Goal: Task Accomplishment & Management: Complete application form

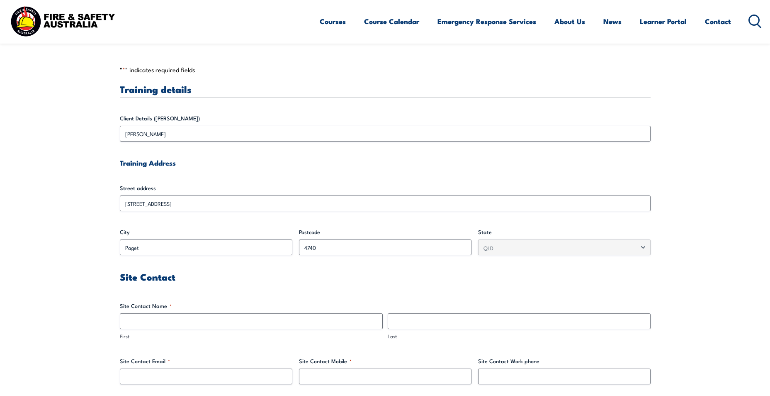
scroll to position [332, 0]
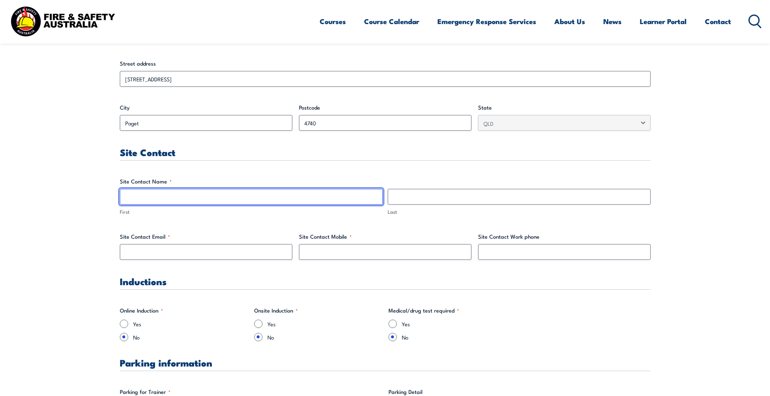
click at [173, 196] on input "First" at bounding box center [251, 197] width 263 height 16
type input "[PERSON_NAME]"
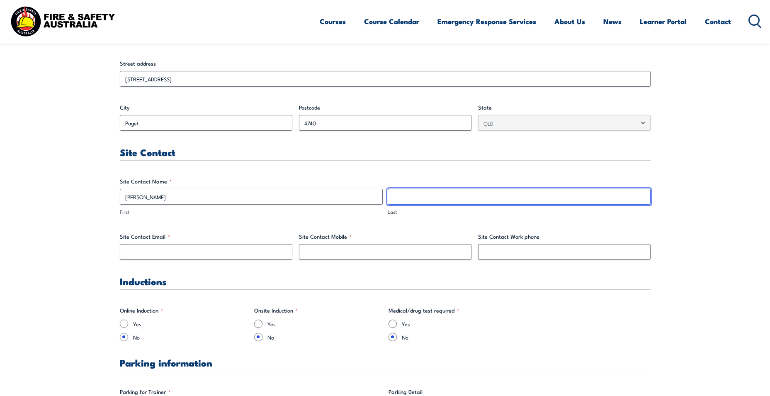
type input "Millen"
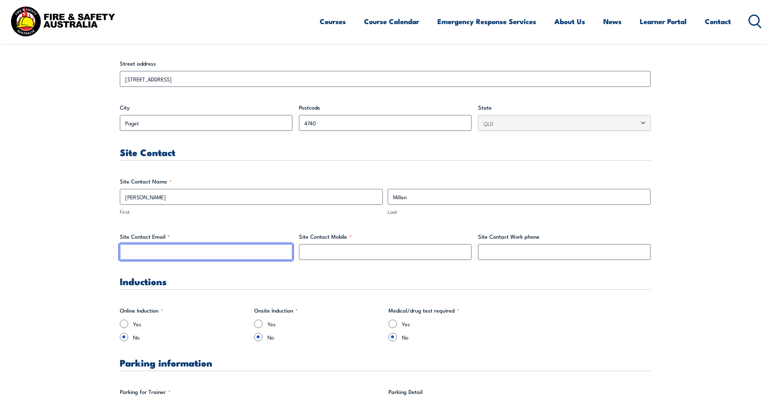
type input "[PERSON_NAME][EMAIL_ADDRESS][PERSON_NAME][DOMAIN_NAME]"
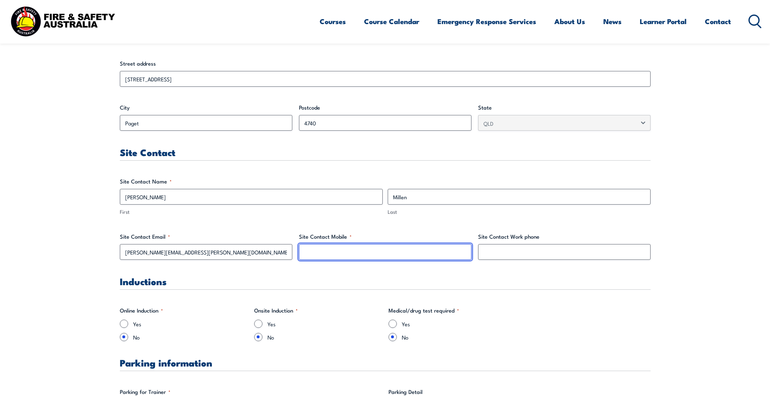
type input "0748428386"
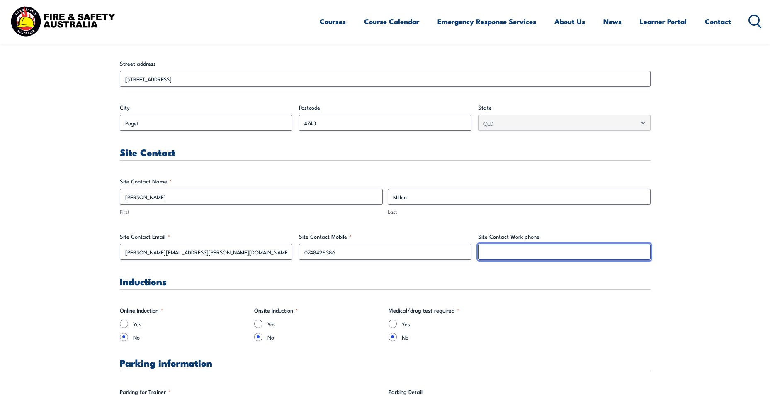
click at [508, 253] on input "Site Contact Work phone" at bounding box center [564, 252] width 172 height 16
type input "0436940815"
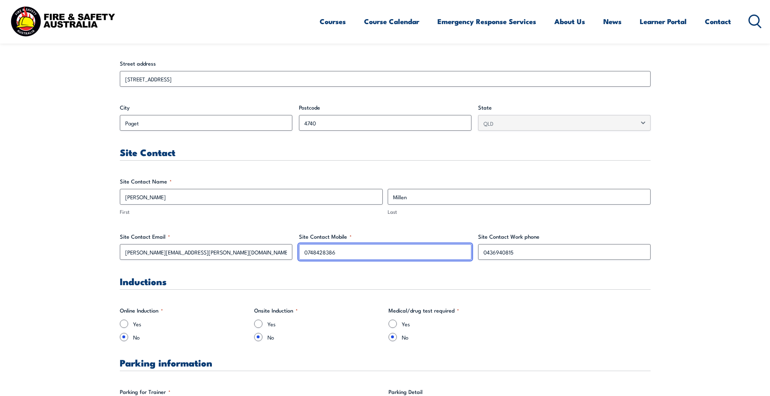
drag, startPoint x: 337, startPoint y: 252, endPoint x: 299, endPoint y: 252, distance: 38.1
click at [299, 252] on input "0748428386" at bounding box center [385, 252] width 172 height 16
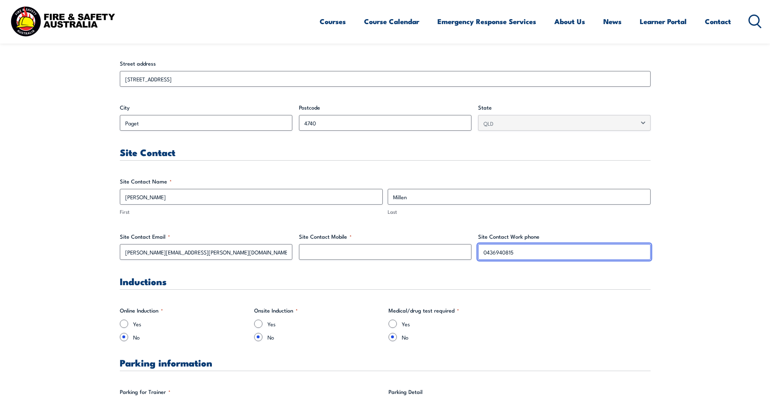
drag, startPoint x: 510, startPoint y: 253, endPoint x: 469, endPoint y: 252, distance: 41.1
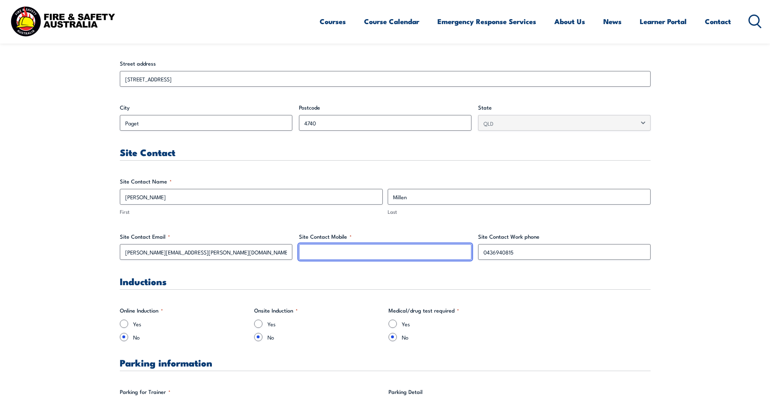
click at [390, 250] on input "Site Contact Mobile *" at bounding box center [385, 252] width 172 height 16
paste input "0436 940 815"
type input "0436 940 815"
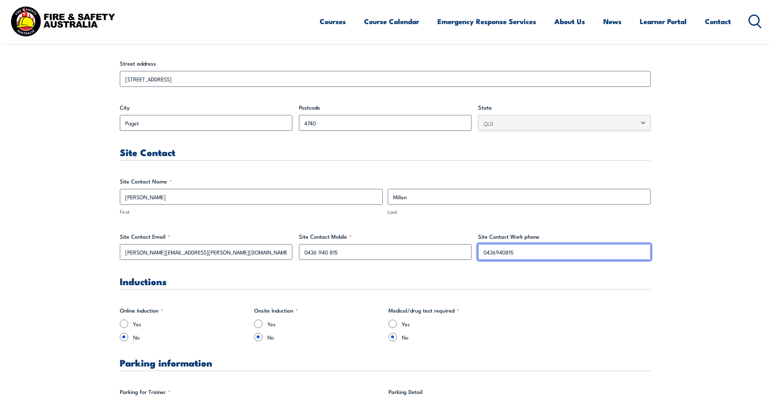
drag, startPoint x: 526, startPoint y: 252, endPoint x: 479, endPoint y: 250, distance: 46.9
click at [479, 250] on input "0436940815" at bounding box center [564, 252] width 172 height 16
paste input "940 815"
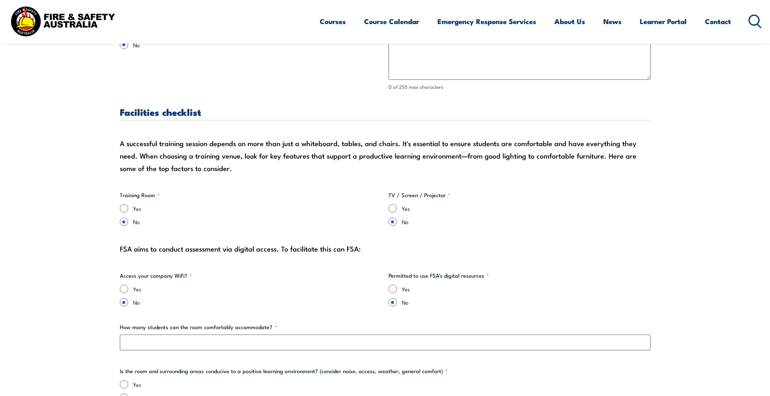
scroll to position [788, 0]
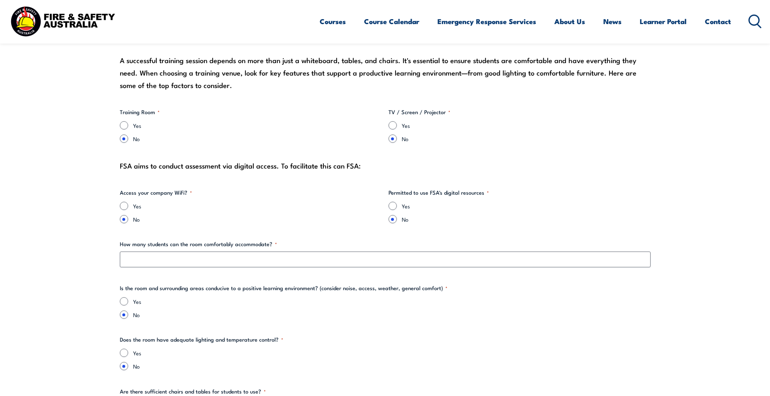
type input "0436 940 815"
click at [124, 125] on input "Yes" at bounding box center [124, 125] width 8 height 8
radio input "true"
click at [389, 125] on input "Yes" at bounding box center [393, 125] width 8 height 8
radio input "true"
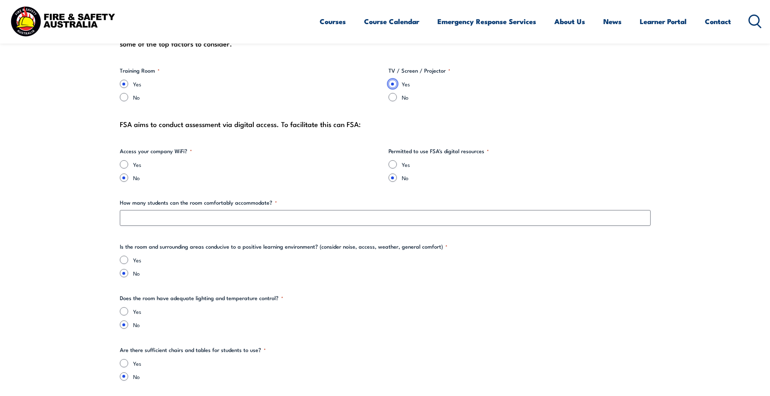
scroll to position [912, 0]
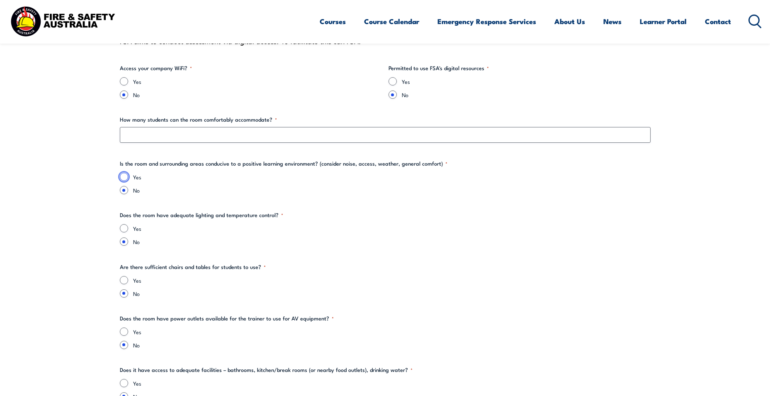
click at [123, 176] on input "Yes" at bounding box center [124, 176] width 8 height 8
radio input "true"
click at [122, 78] on input "Yes" at bounding box center [124, 81] width 8 height 8
radio input "true"
click at [391, 80] on input "Yes" at bounding box center [393, 81] width 8 height 8
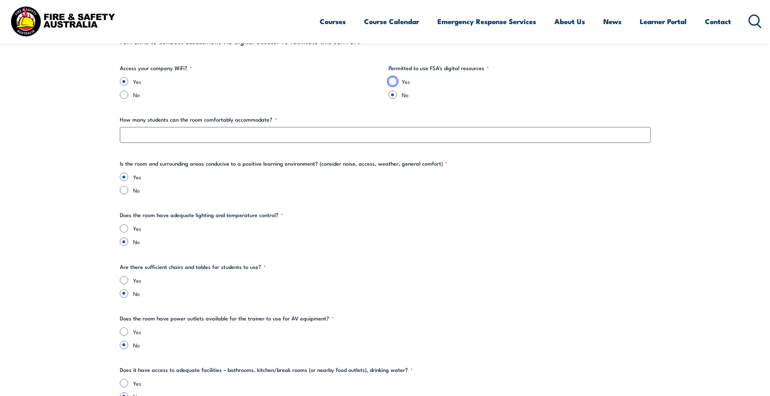
radio input "true"
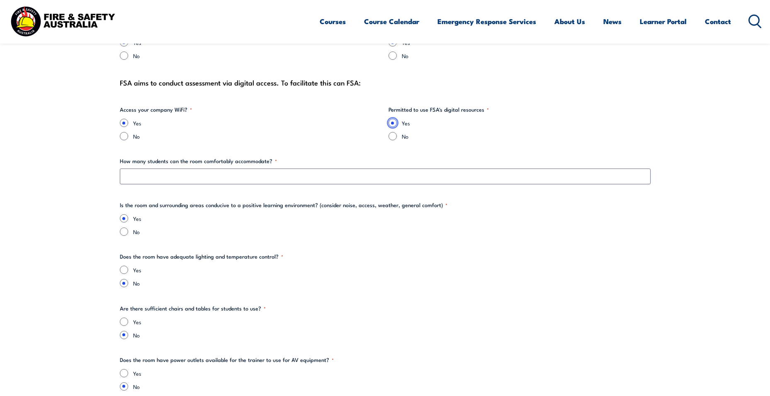
scroll to position [995, 0]
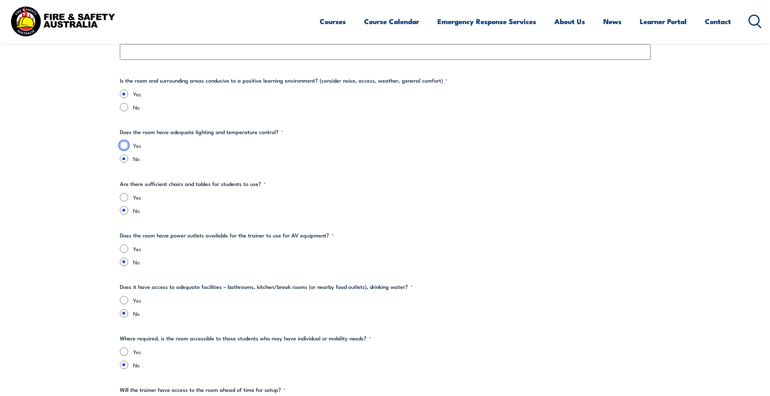
click at [125, 146] on input "Yes" at bounding box center [124, 145] width 8 height 8
radio input "true"
click at [125, 202] on div "Yes No" at bounding box center [385, 204] width 531 height 22
click at [124, 197] on input "Yes" at bounding box center [124, 197] width 8 height 8
radio input "true"
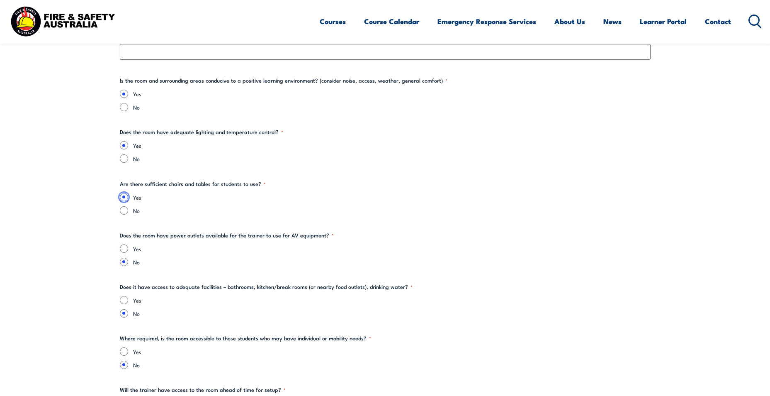
scroll to position [1078, 0]
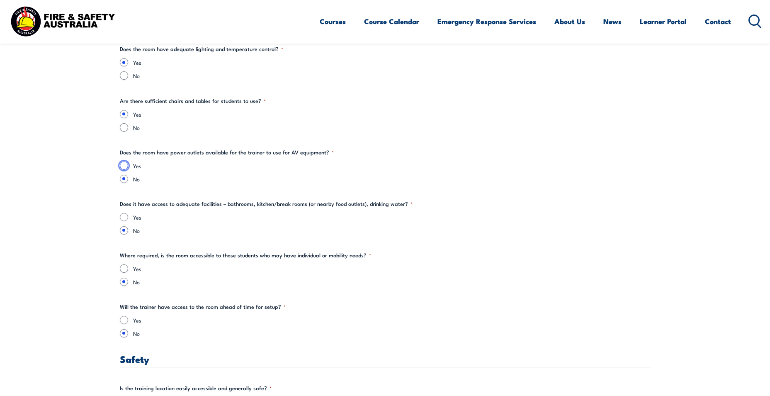
click at [124, 168] on input "Yes" at bounding box center [124, 165] width 8 height 8
radio input "true"
click at [125, 216] on input "Yes" at bounding box center [124, 217] width 8 height 8
radio input "true"
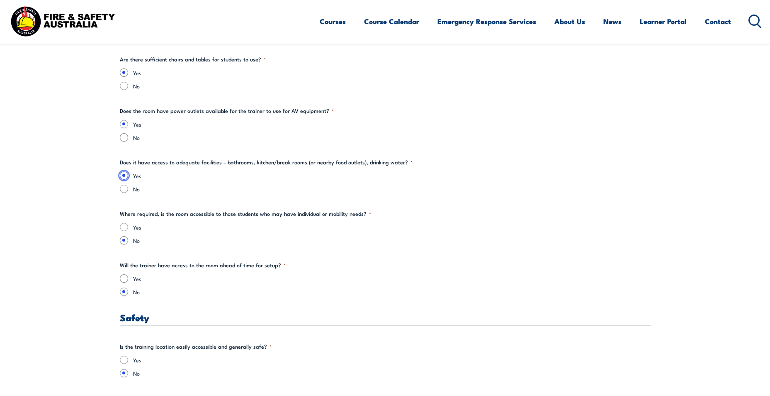
scroll to position [1161, 0]
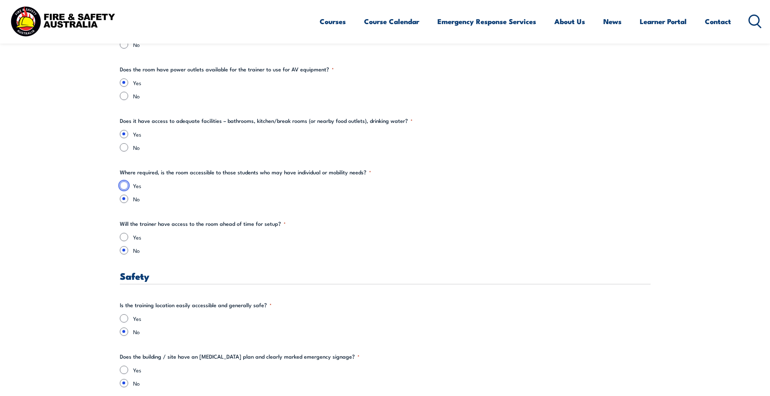
drag, startPoint x: 124, startPoint y: 187, endPoint x: 131, endPoint y: 195, distance: 10.3
click at [124, 187] on input "Yes" at bounding box center [124, 185] width 8 height 8
radio input "true"
click at [124, 239] on input "Yes" at bounding box center [124, 237] width 8 height 8
radio input "true"
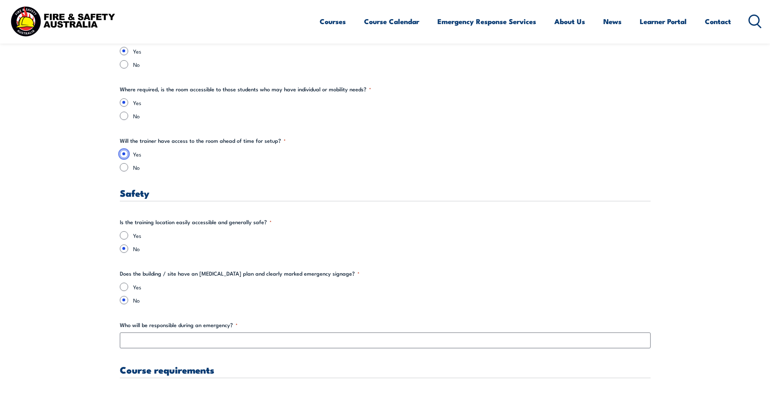
scroll to position [1327, 0]
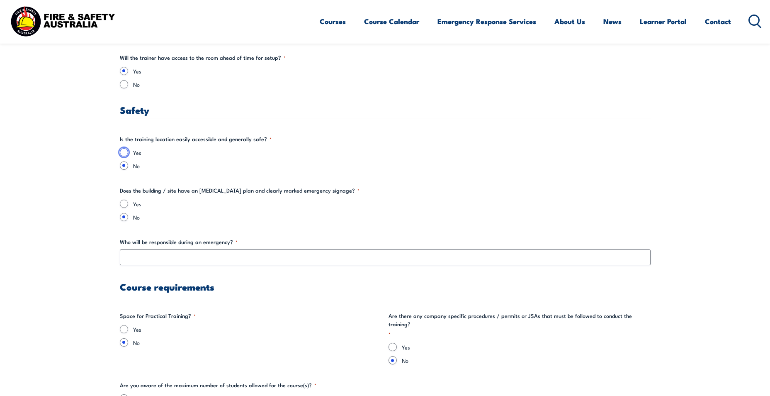
click at [124, 153] on input "Yes" at bounding box center [124, 152] width 8 height 8
radio input "true"
click at [124, 206] on input "Yes" at bounding box center [124, 203] width 8 height 8
radio input "true"
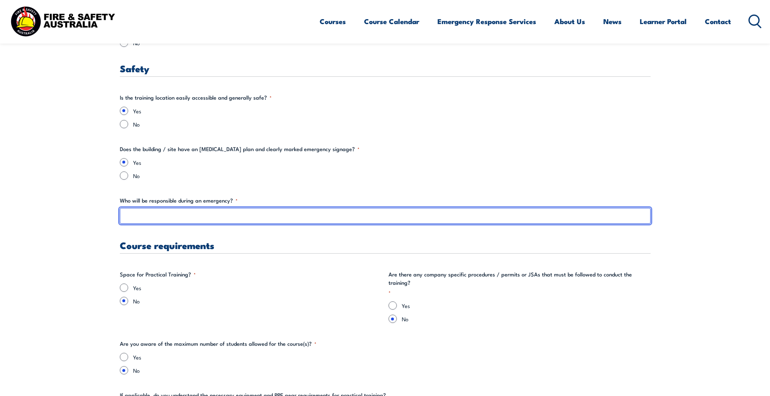
click at [191, 217] on input "Who will be responsible during an emergency? *" at bounding box center [385, 216] width 531 height 16
type input "t"
click at [197, 214] on input "[PERSON_NAME]" at bounding box center [385, 216] width 531 height 16
paste input "Operations Manager"
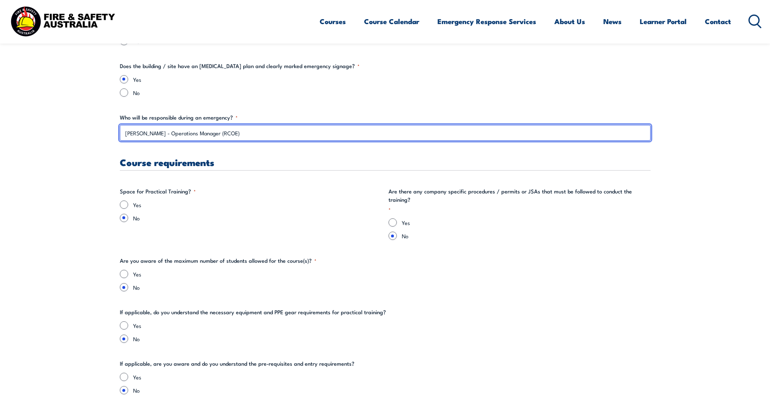
type input "[PERSON_NAME] - Operations Manager (RCOE)"
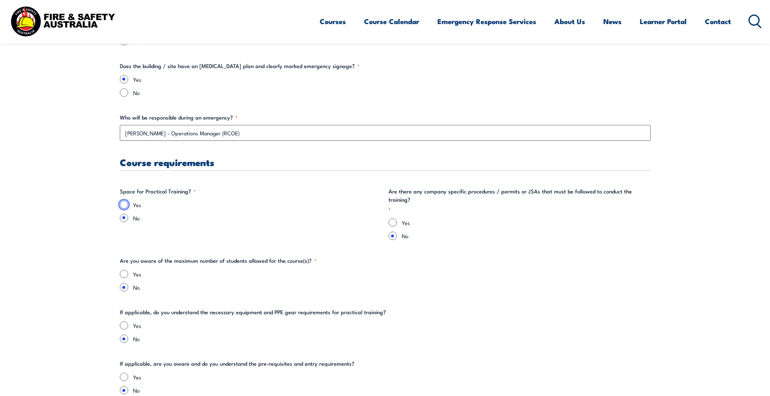
click at [125, 204] on input "Yes" at bounding box center [124, 204] width 8 height 8
radio input "true"
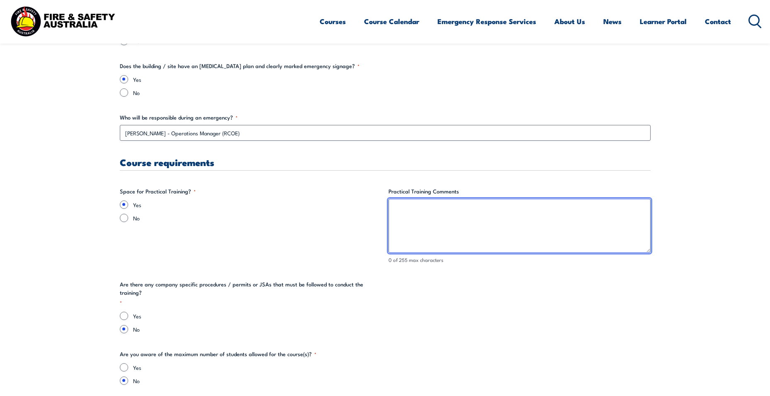
drag, startPoint x: 414, startPoint y: 213, endPoint x: 421, endPoint y: 216, distance: 7.2
click at [415, 213] on textarea "Practical Training Comments" at bounding box center [520, 226] width 262 height 54
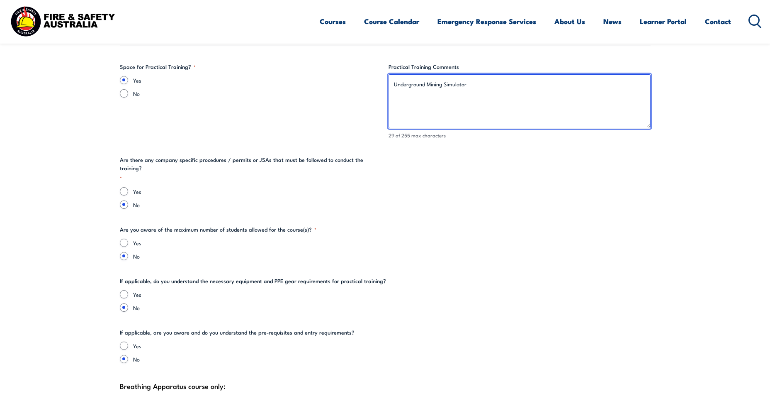
scroll to position [1617, 0]
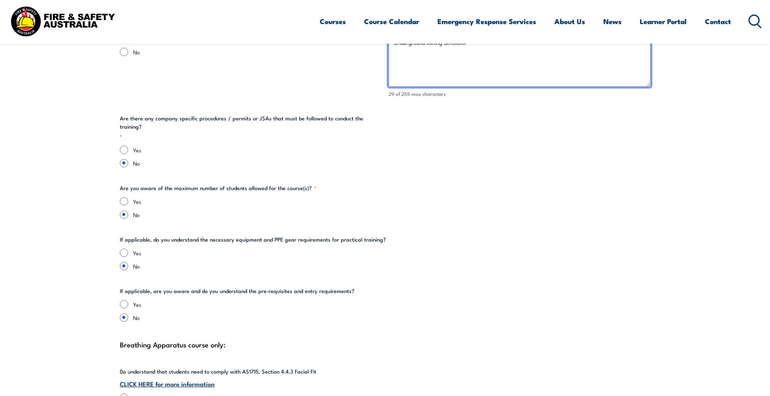
type textarea "Underground Mining Simulator"
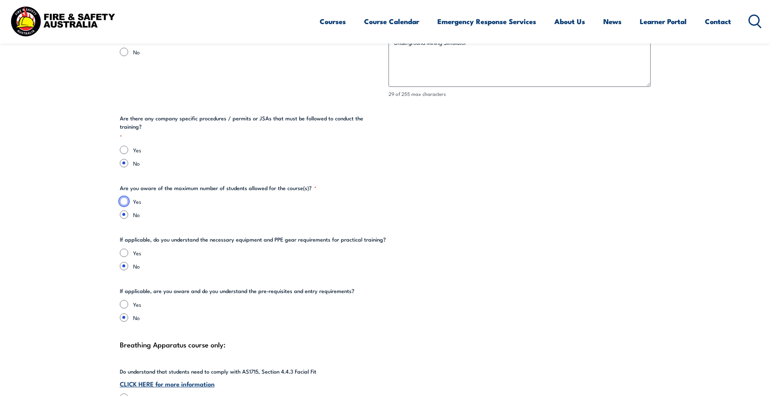
click at [123, 197] on input "Yes" at bounding box center [124, 201] width 8 height 8
radio input "true"
click at [123, 248] on input "Yes" at bounding box center [124, 252] width 8 height 8
radio input "true"
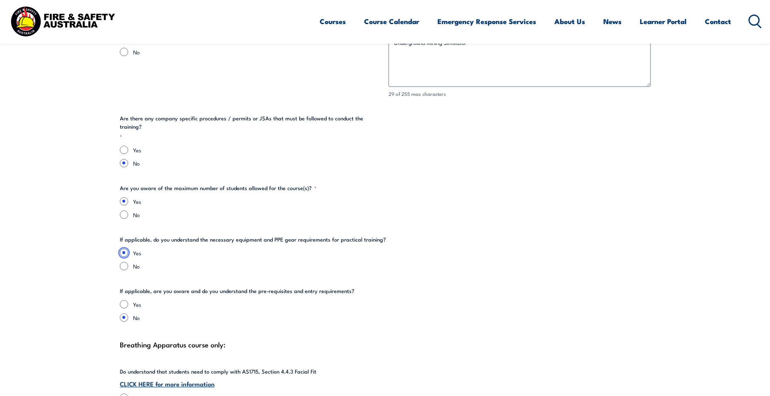
scroll to position [1700, 0]
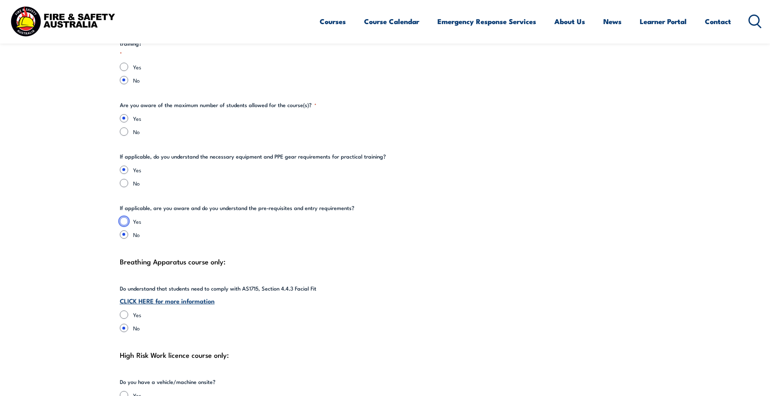
click at [127, 217] on input "Yes" at bounding box center [124, 221] width 8 height 8
radio input "true"
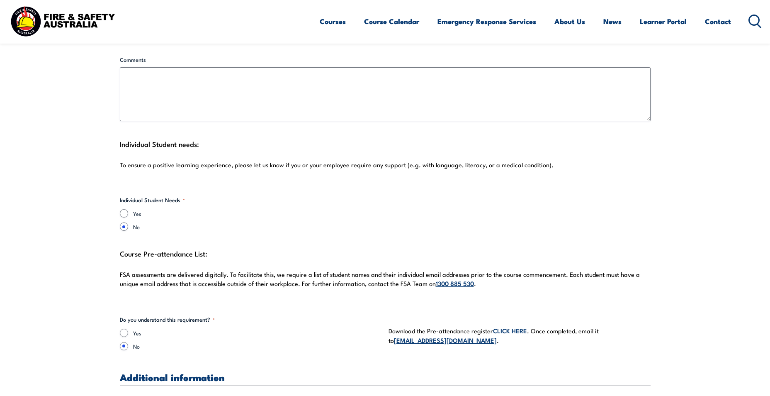
scroll to position [2156, 0]
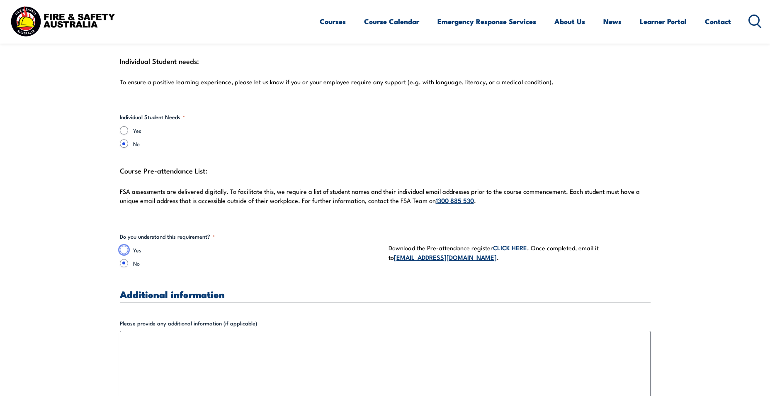
click at [125, 245] on input "Yes" at bounding box center [124, 249] width 8 height 8
radio input "true"
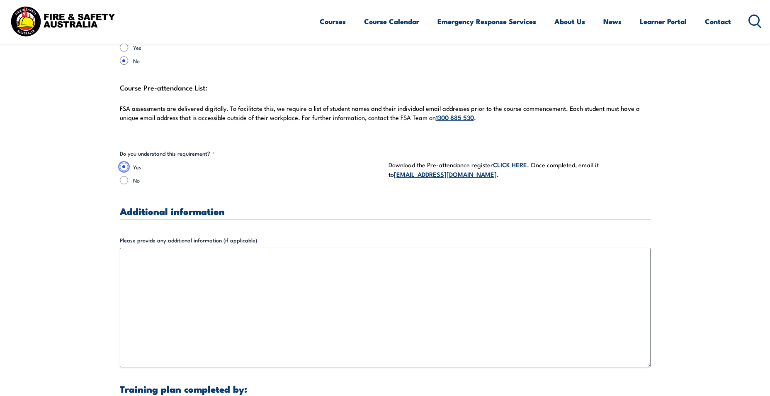
scroll to position [2363, 0]
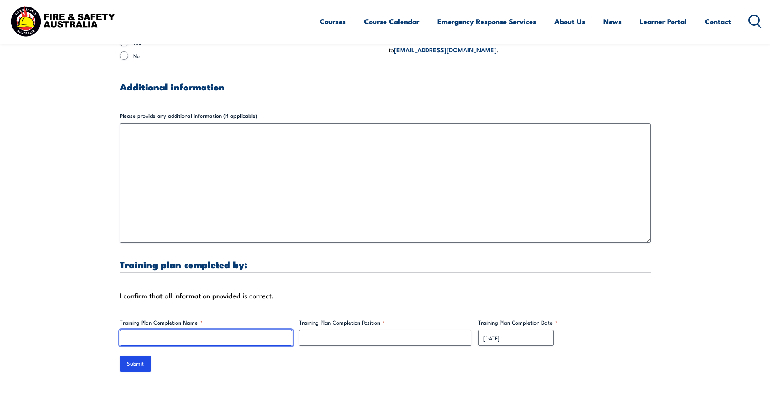
click at [228, 330] on input "Training Plan Completion Name *" at bounding box center [206, 338] width 172 height 16
type input "[PERSON_NAME]"
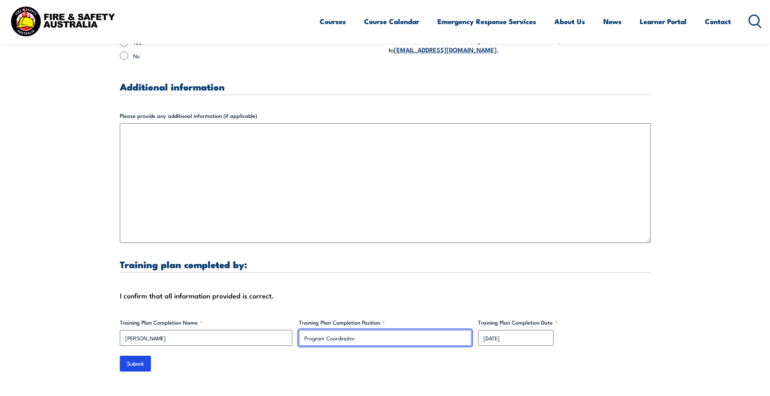
type input "Program Coordinator"
click at [132, 356] on input "Submit" at bounding box center [135, 363] width 31 height 16
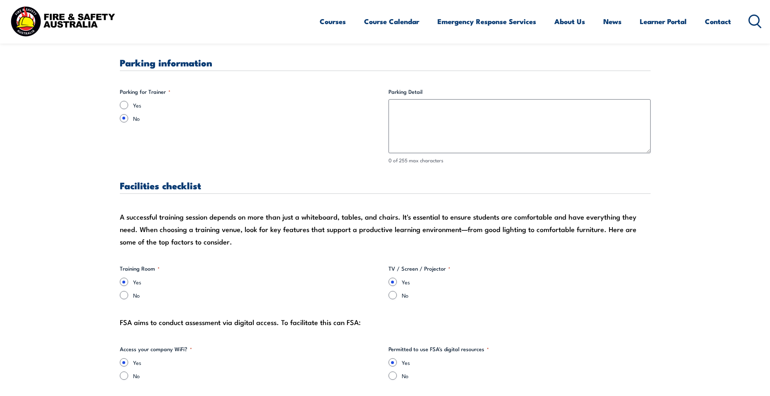
scroll to position [788, 0]
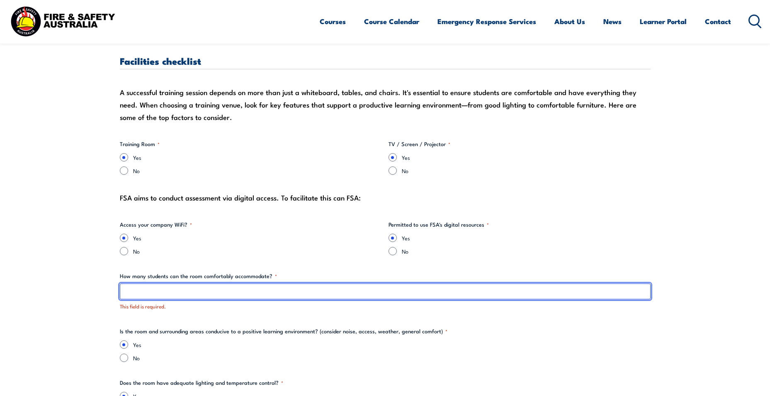
click at [230, 296] on input "How many students can the room comfortably accommodate? *" at bounding box center [385, 291] width 531 height 16
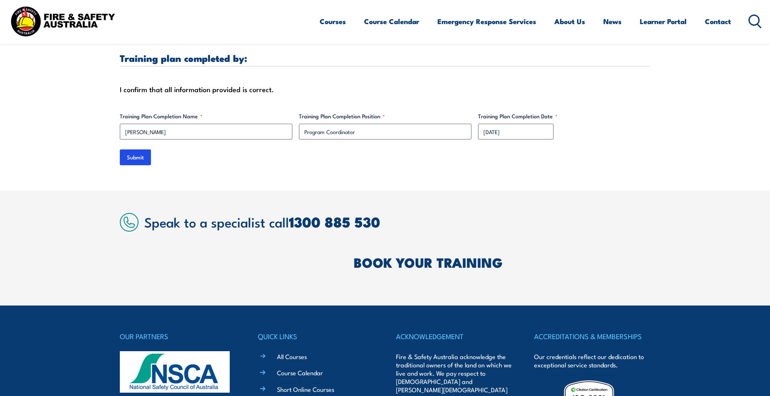
scroll to position [2654, 0]
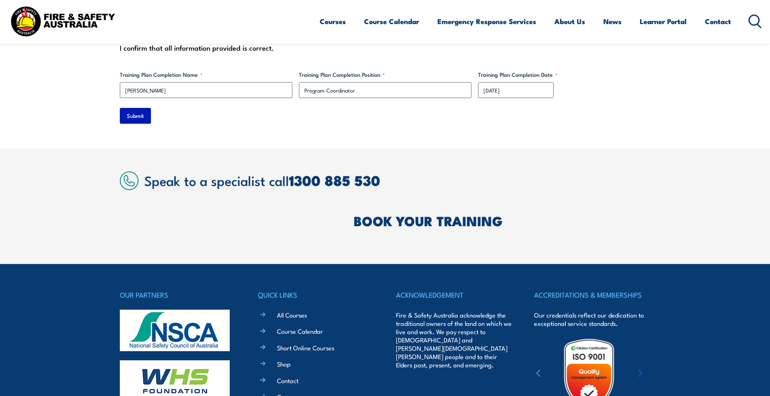
type input "10"
click at [139, 109] on input "Submit" at bounding box center [135, 116] width 31 height 16
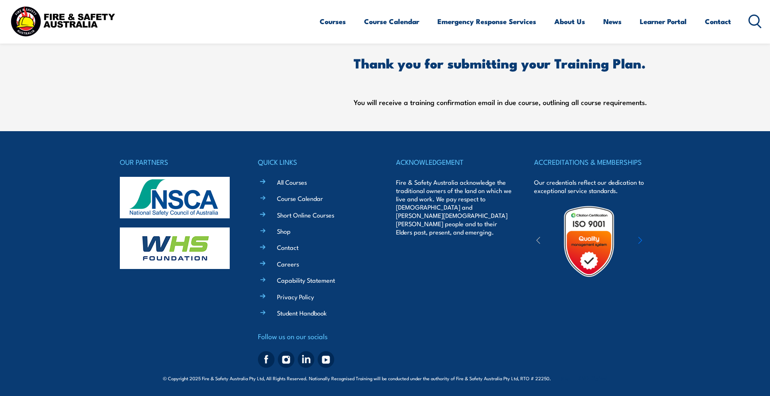
scroll to position [0, 0]
